Goal: Task Accomplishment & Management: Use online tool/utility

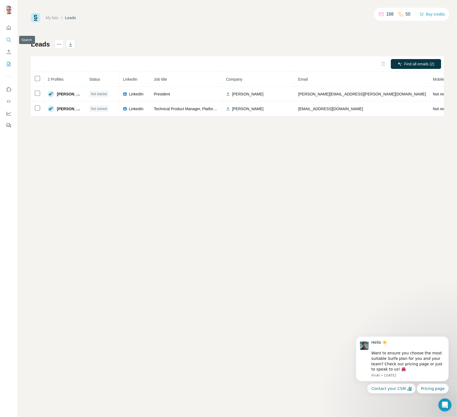
click at [10, 41] on icon "Search" at bounding box center [10, 41] width 2 height 2
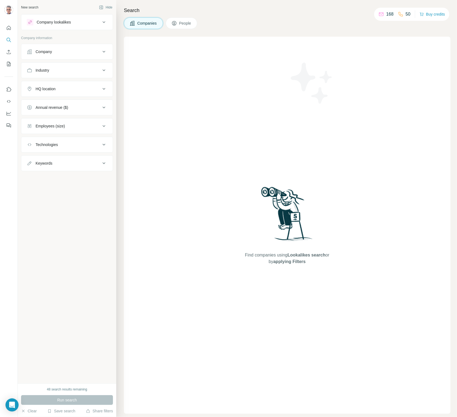
click at [89, 51] on div "Company" at bounding box center [64, 51] width 74 height 5
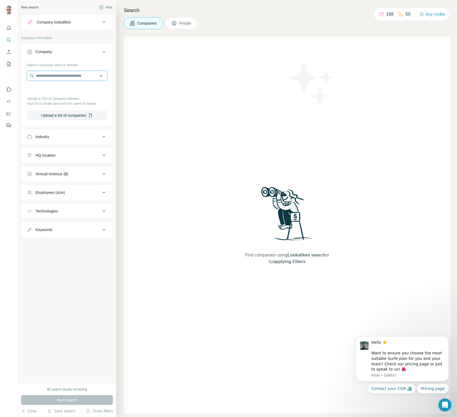
click at [60, 76] on input "text" at bounding box center [67, 76] width 80 height 10
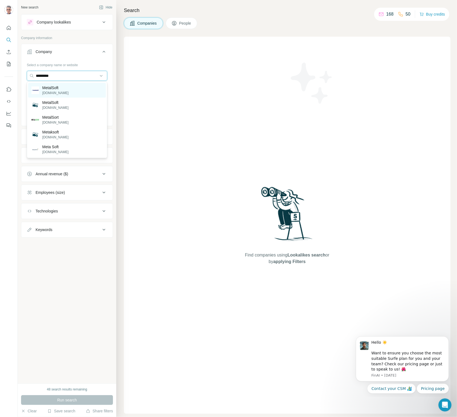
type input "*********"
click at [59, 91] on p "[DOMAIN_NAME]" at bounding box center [55, 92] width 26 height 5
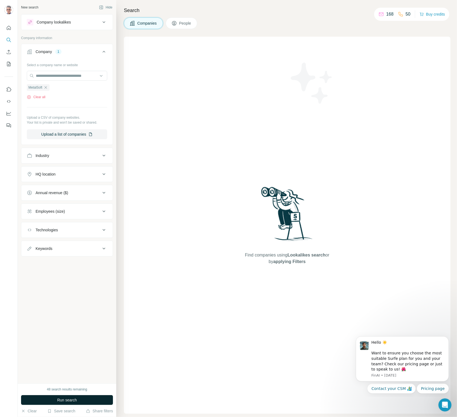
click at [70, 398] on span "Run search" at bounding box center [67, 399] width 20 height 5
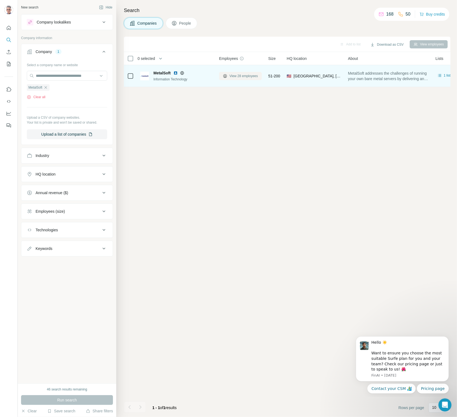
click at [235, 75] on span "View 28 employees" at bounding box center [243, 76] width 28 height 5
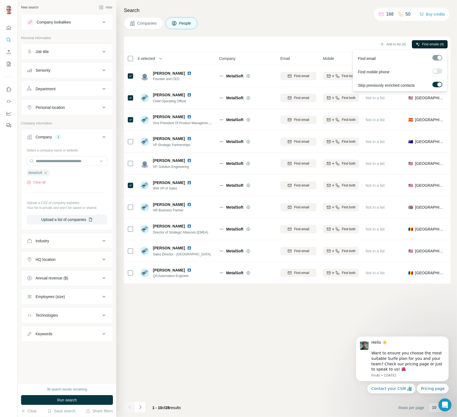
click at [433, 43] on span "Find emails (4)" at bounding box center [433, 44] width 22 height 5
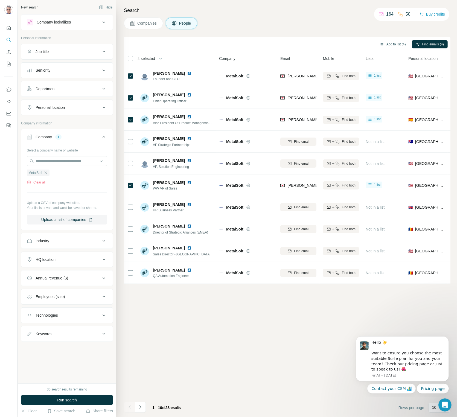
click at [394, 43] on button "Add to list (4)" at bounding box center [393, 44] width 34 height 8
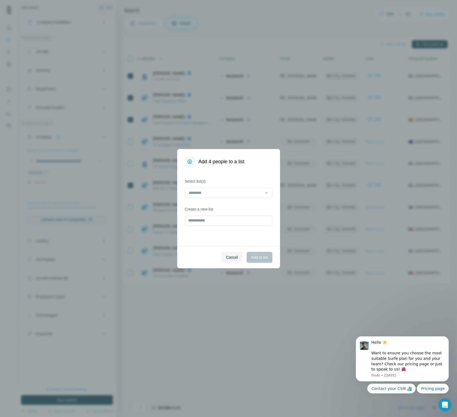
click at [215, 187] on div "Select list(s)" at bounding box center [228, 188] width 87 height 19
click at [215, 190] on input at bounding box center [225, 193] width 74 height 6
click at [213, 204] on div "Leads" at bounding box center [228, 204] width 78 height 5
click at [260, 257] on span "Add to list" at bounding box center [259, 257] width 17 height 5
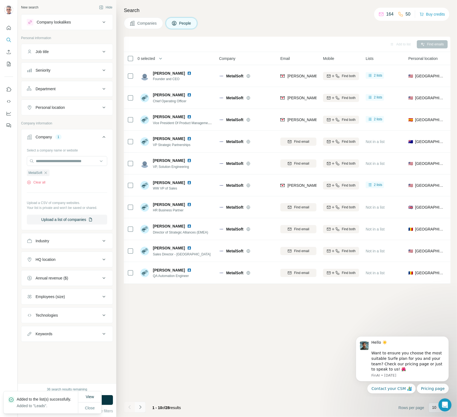
click at [145, 409] on button "Navigate to next page" at bounding box center [140, 407] width 11 height 11
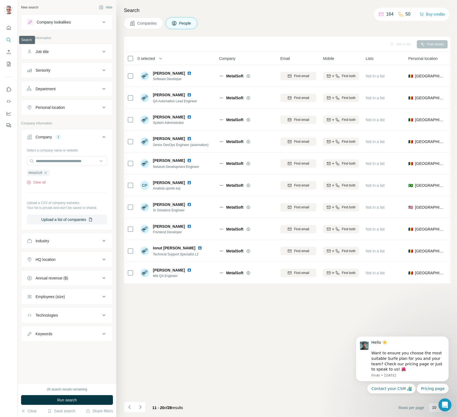
click at [6, 40] on icon "Search" at bounding box center [8, 39] width 5 height 5
click at [8, 39] on icon "Search" at bounding box center [8, 39] width 5 height 5
click at [8, 27] on icon "Quick start" at bounding box center [8, 27] width 5 height 5
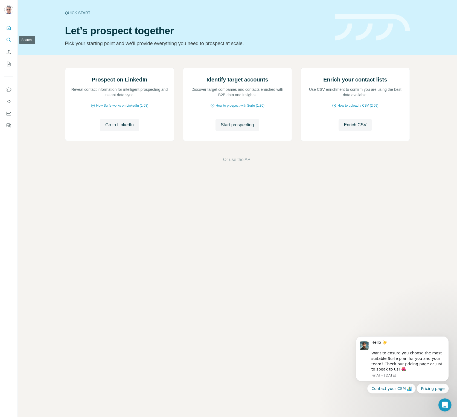
click at [9, 39] on icon "Search" at bounding box center [8, 39] width 5 height 5
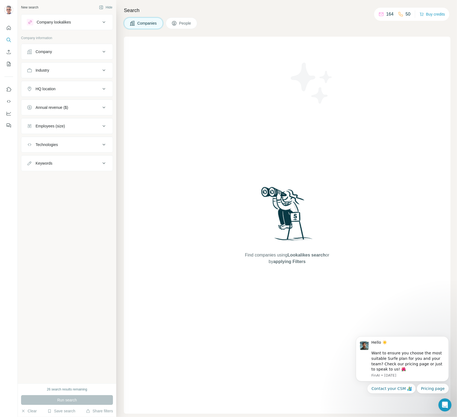
click at [60, 51] on div "Company" at bounding box center [64, 51] width 74 height 5
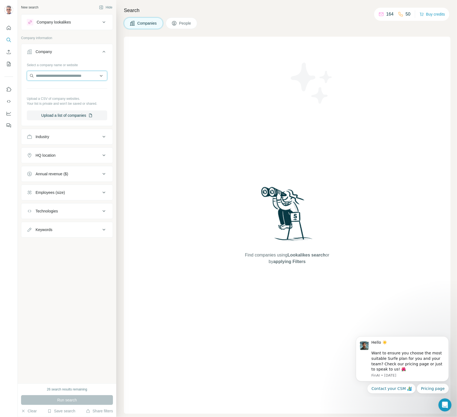
click at [53, 77] on input "text" at bounding box center [67, 76] width 80 height 10
type input "**********"
click at [57, 90] on p "ThinkData Works" at bounding box center [56, 87] width 29 height 5
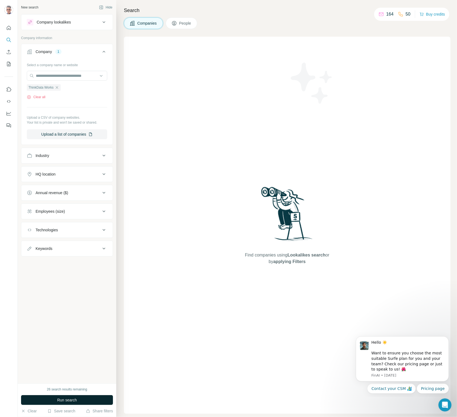
click at [62, 398] on span "Run search" at bounding box center [67, 399] width 20 height 5
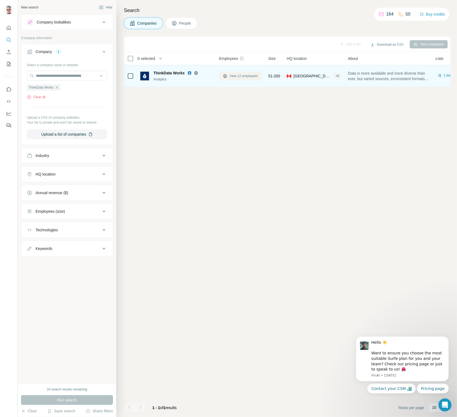
click at [246, 77] on span "View 12 employees" at bounding box center [243, 76] width 28 height 5
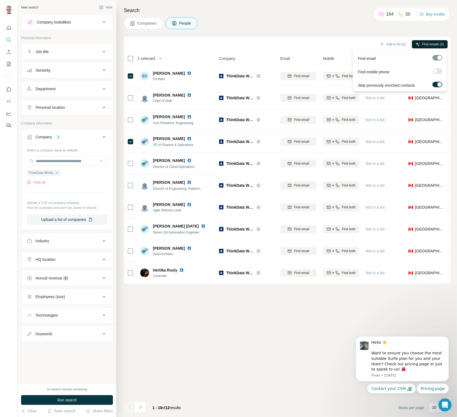
click at [422, 46] on span "Find emails (2)" at bounding box center [433, 44] width 22 height 5
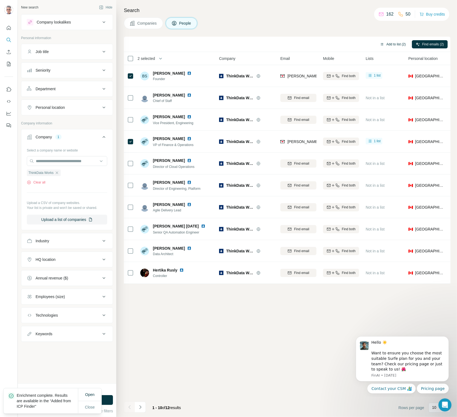
click at [398, 43] on button "Add to list (2)" at bounding box center [393, 44] width 34 height 8
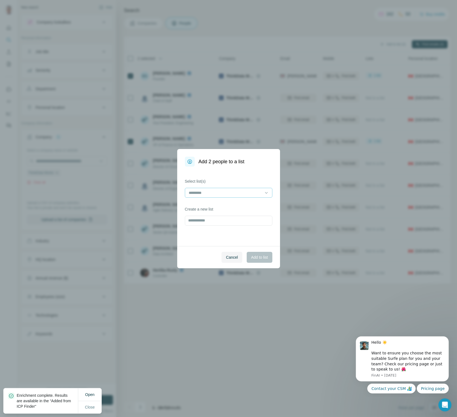
click at [213, 195] on input at bounding box center [225, 193] width 74 height 6
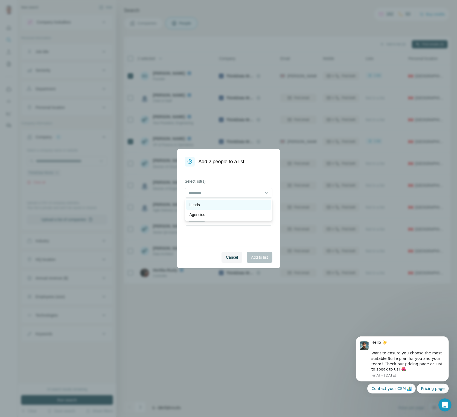
click at [210, 203] on div "Leads" at bounding box center [228, 204] width 78 height 5
click at [260, 256] on span "Add to list" at bounding box center [259, 257] width 17 height 5
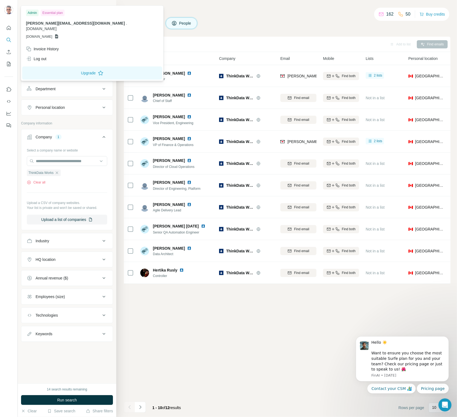
click at [8, 7] on img at bounding box center [8, 9] width 9 height 9
click at [257, 14] on div "Search Companies People Add to list Find emails 0 selected People Company Email…" at bounding box center [286, 208] width 341 height 417
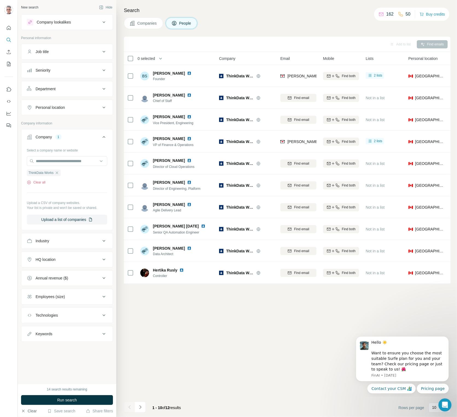
click at [30, 411] on button "Clear" at bounding box center [29, 410] width 16 height 5
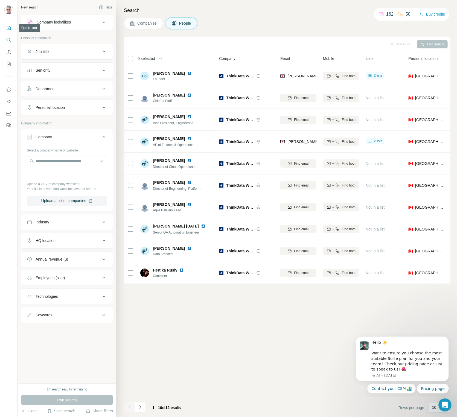
click at [8, 30] on icon "Quick start" at bounding box center [8, 27] width 5 height 5
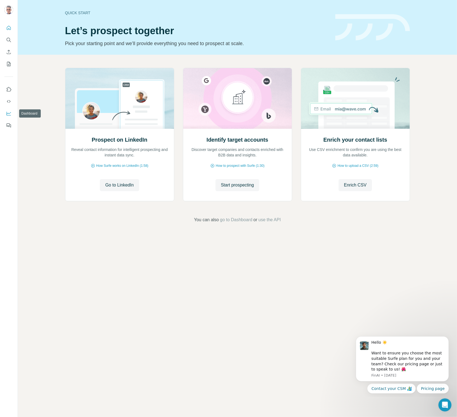
click at [10, 112] on icon "Dashboard" at bounding box center [8, 113] width 5 height 5
click at [10, 63] on icon "My lists" at bounding box center [9, 64] width 3 height 4
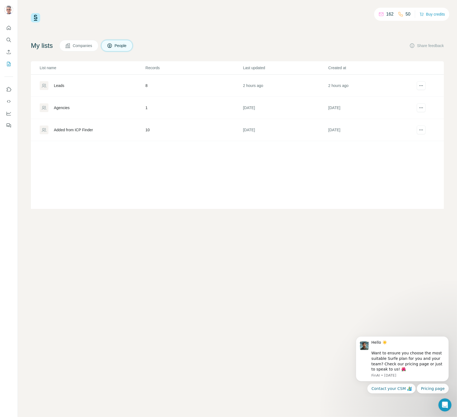
click at [87, 85] on div "Leads" at bounding box center [92, 85] width 105 height 9
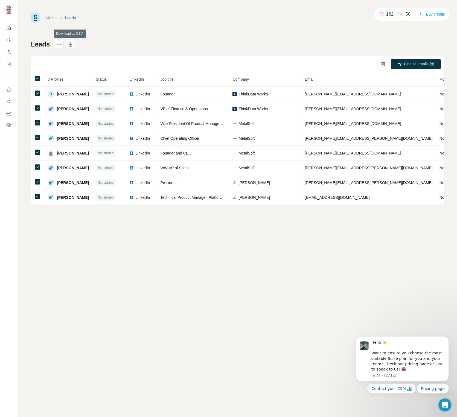
click at [72, 44] on icon "button" at bounding box center [70, 44] width 5 height 5
